Goal: Navigation & Orientation: Find specific page/section

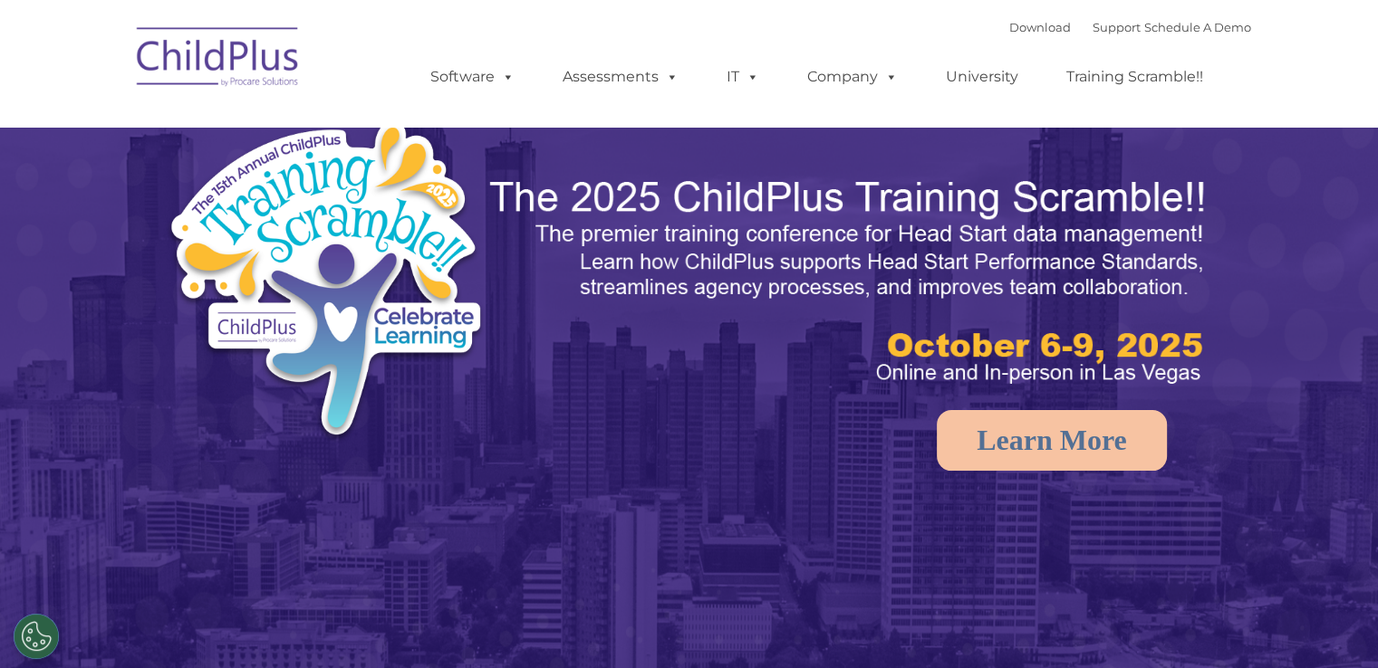
select select "MEDIUM"
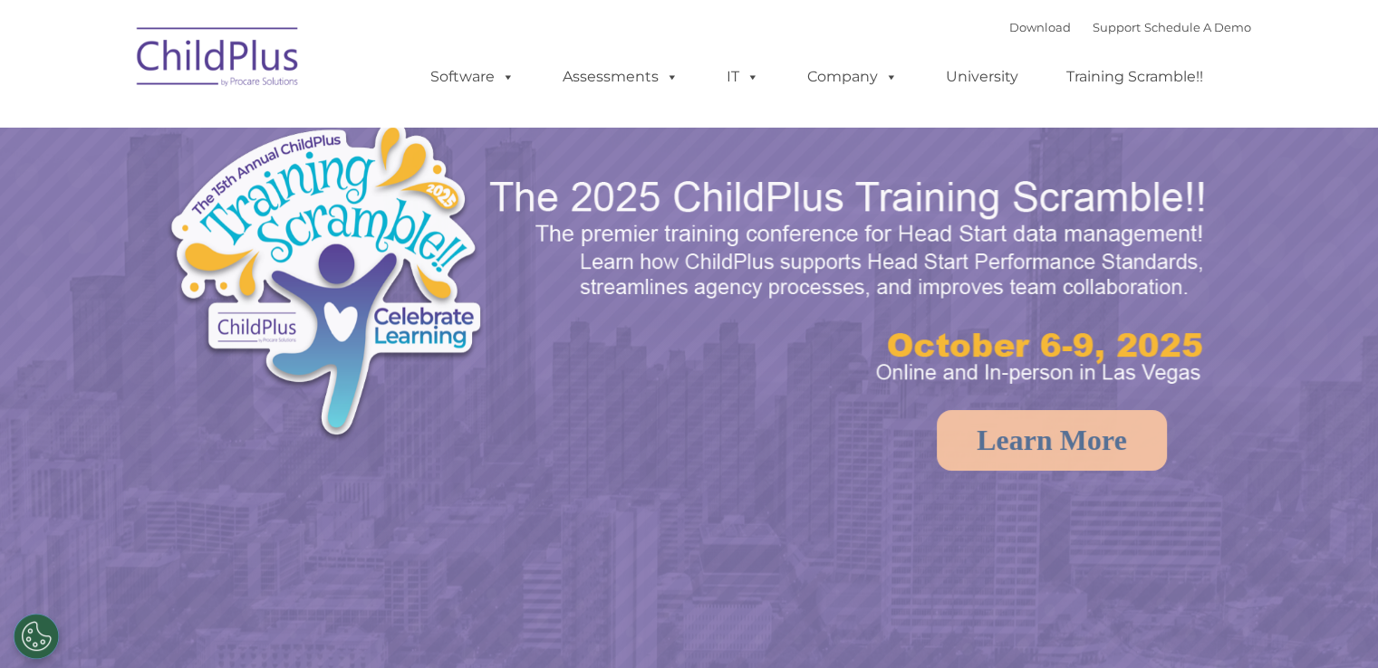
select select "MEDIUM"
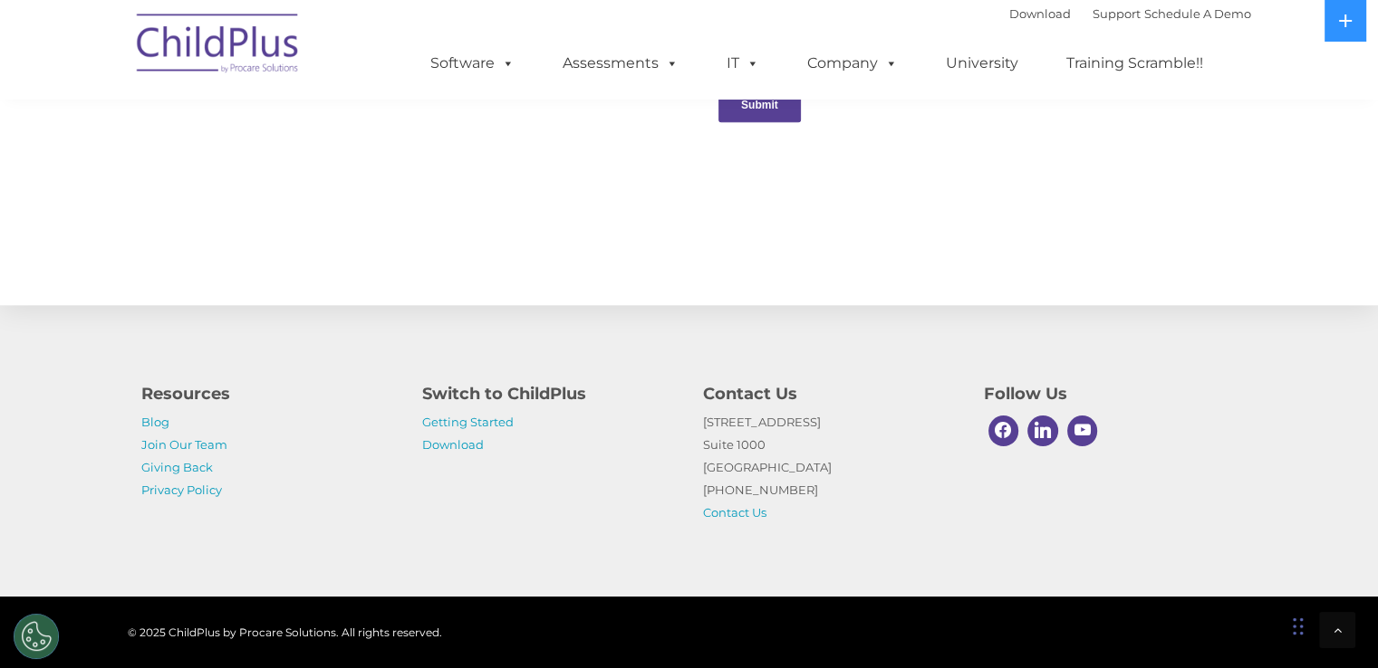
scroll to position [2009, 0]
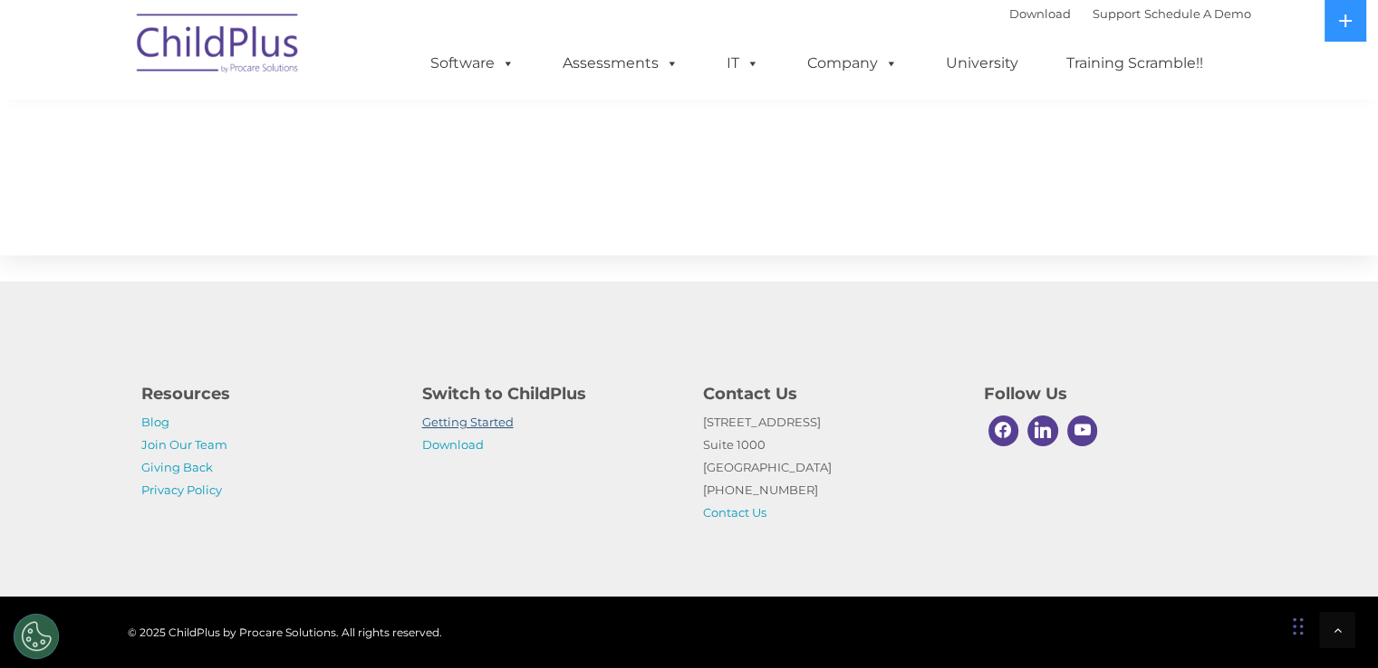
click at [485, 425] on link "Getting Started" at bounding box center [467, 422] width 91 height 14
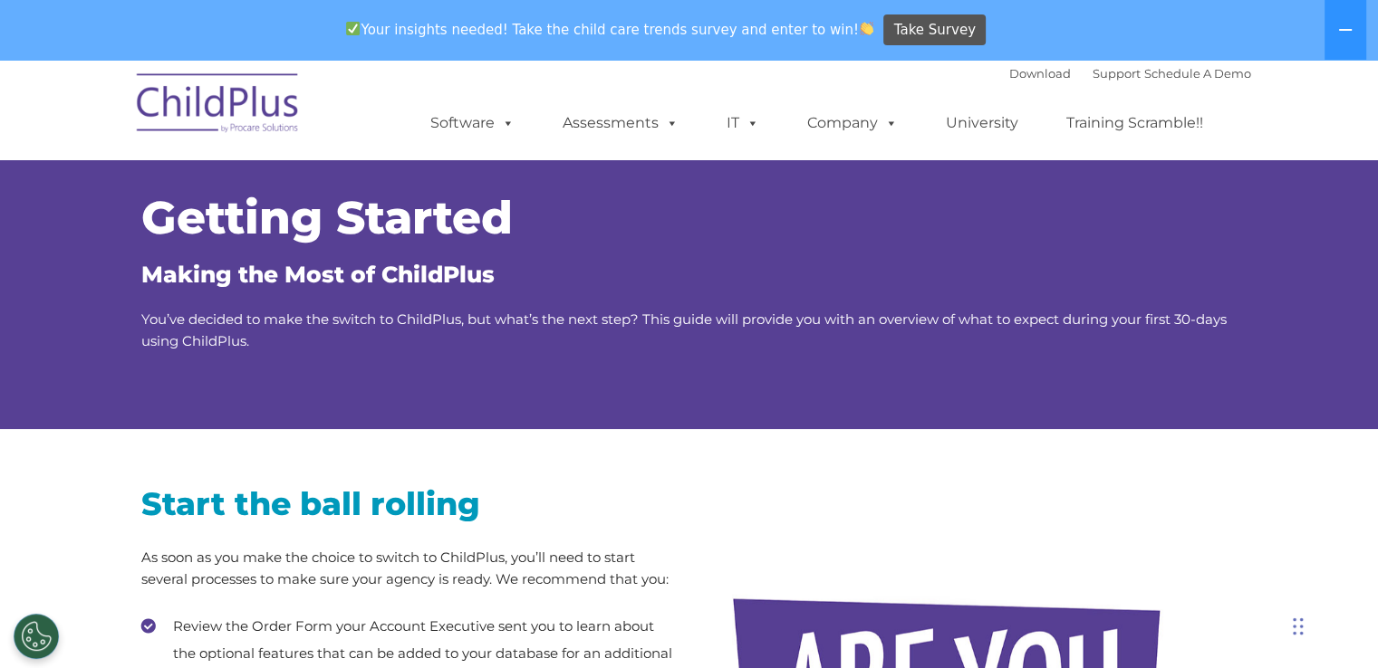
click at [219, 101] on img at bounding box center [218, 106] width 181 height 91
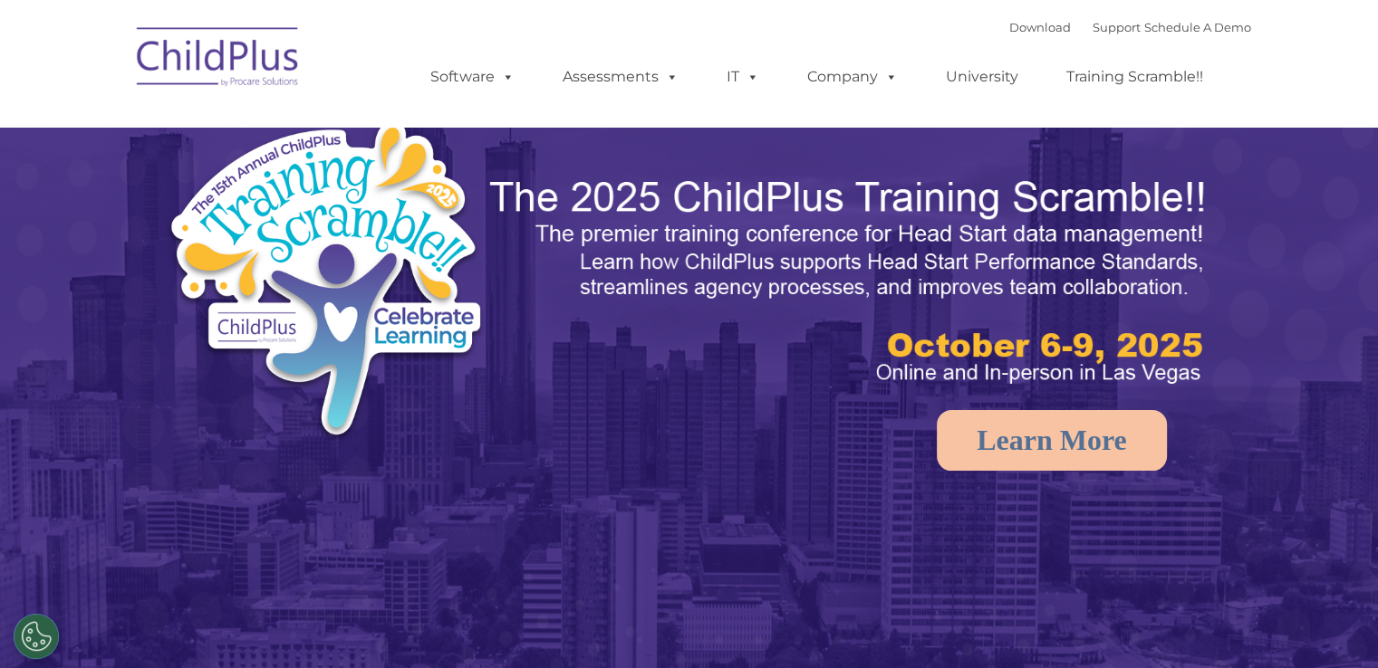
select select "MEDIUM"
